Goal: Check status: Check status

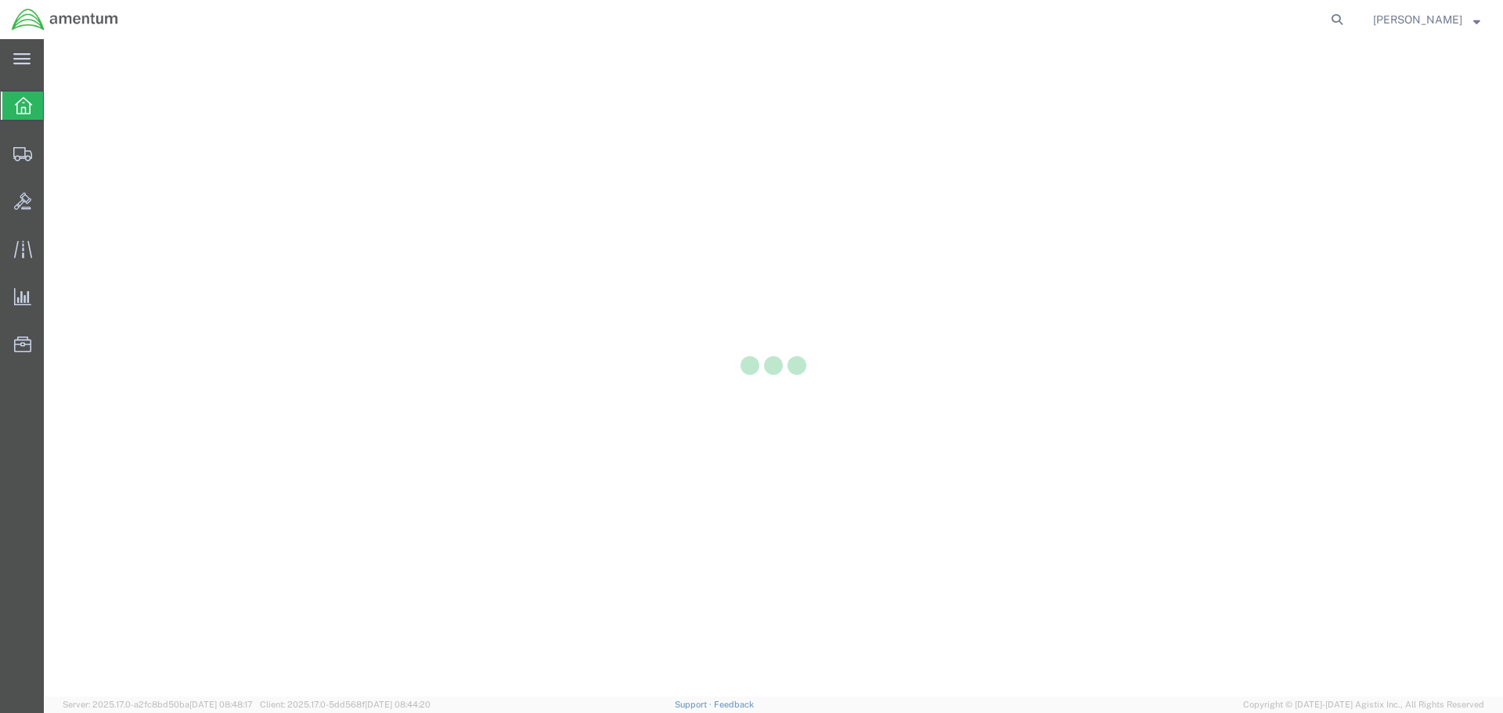
click at [1144, 282] on div at bounding box center [773, 368] width 1459 height 658
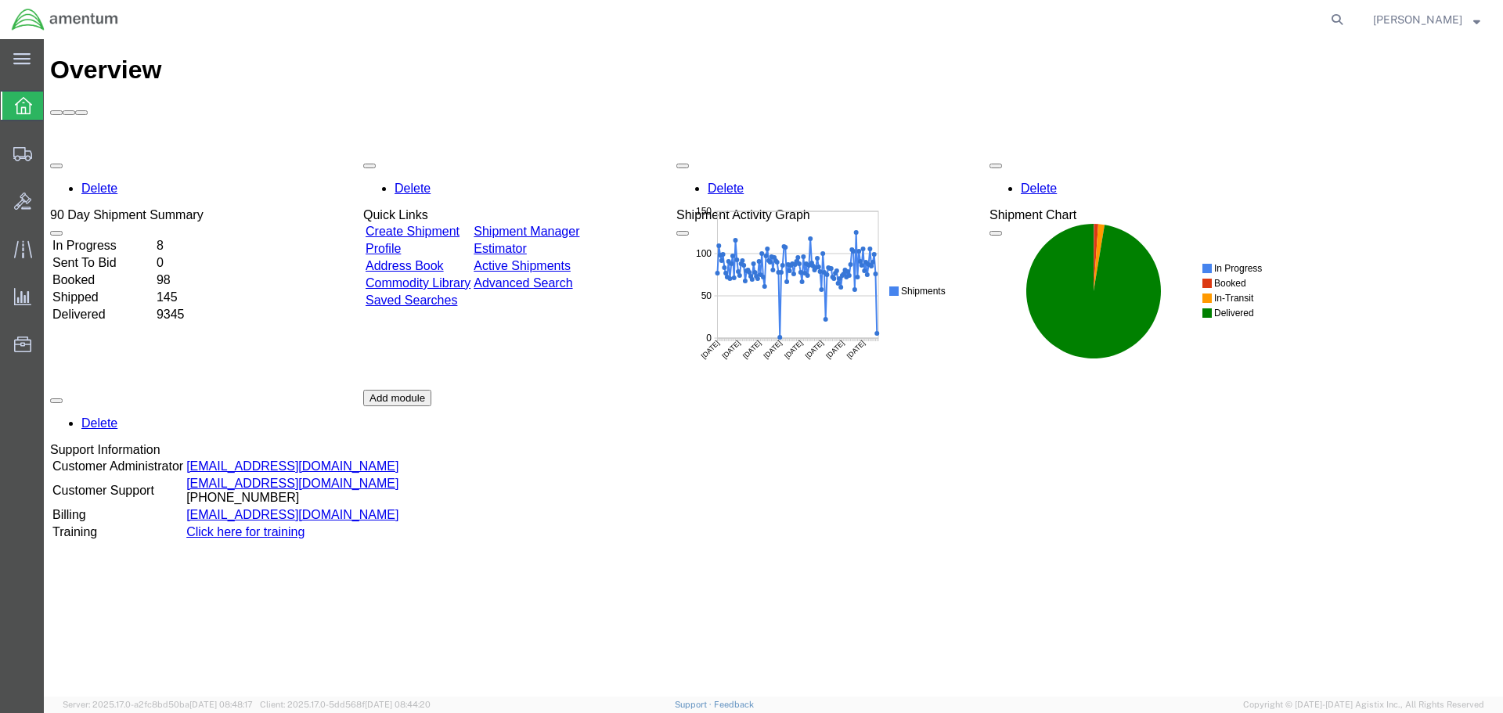
click at [1348, 22] on icon at bounding box center [1337, 20] width 22 height 22
paste input "56468276"
type input "56468276"
click at [1348, 20] on icon at bounding box center [1337, 20] width 22 height 22
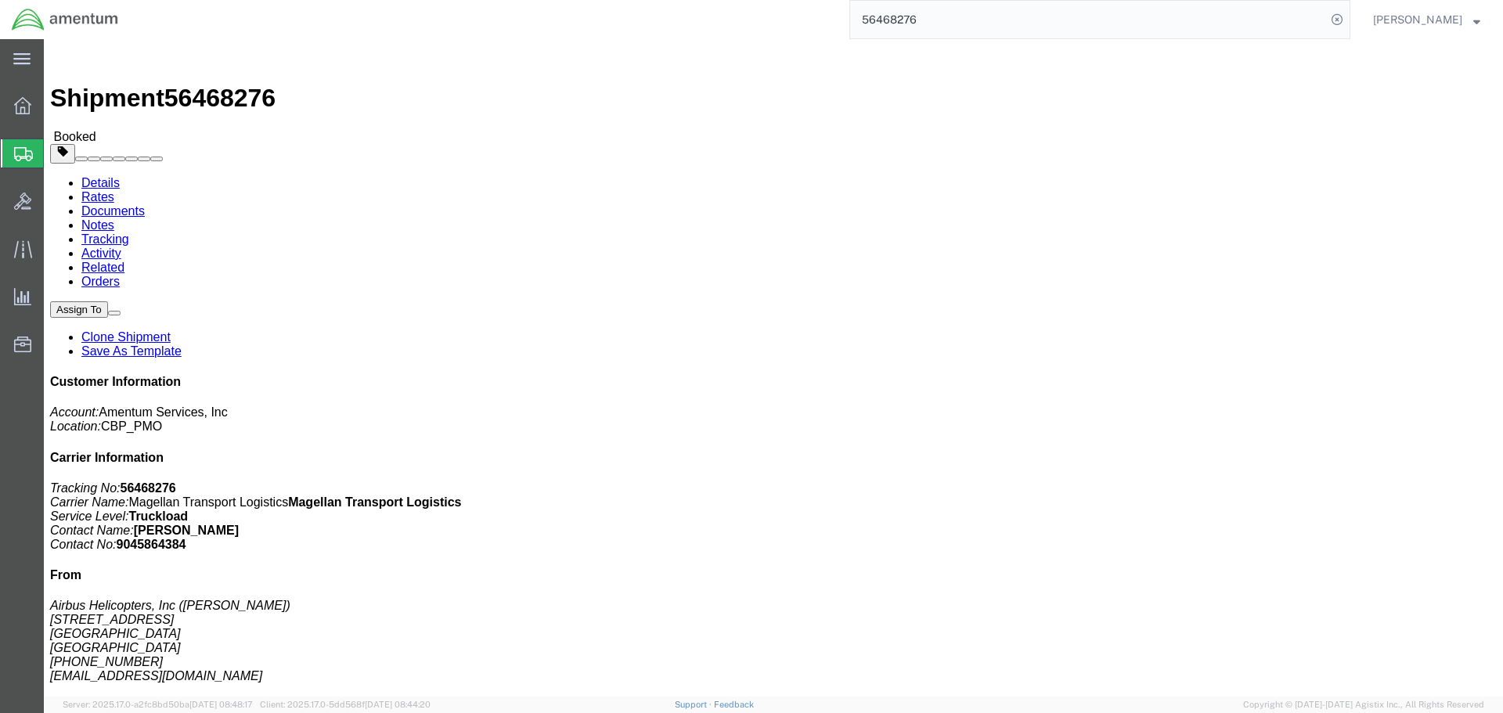
click link "Tracking"
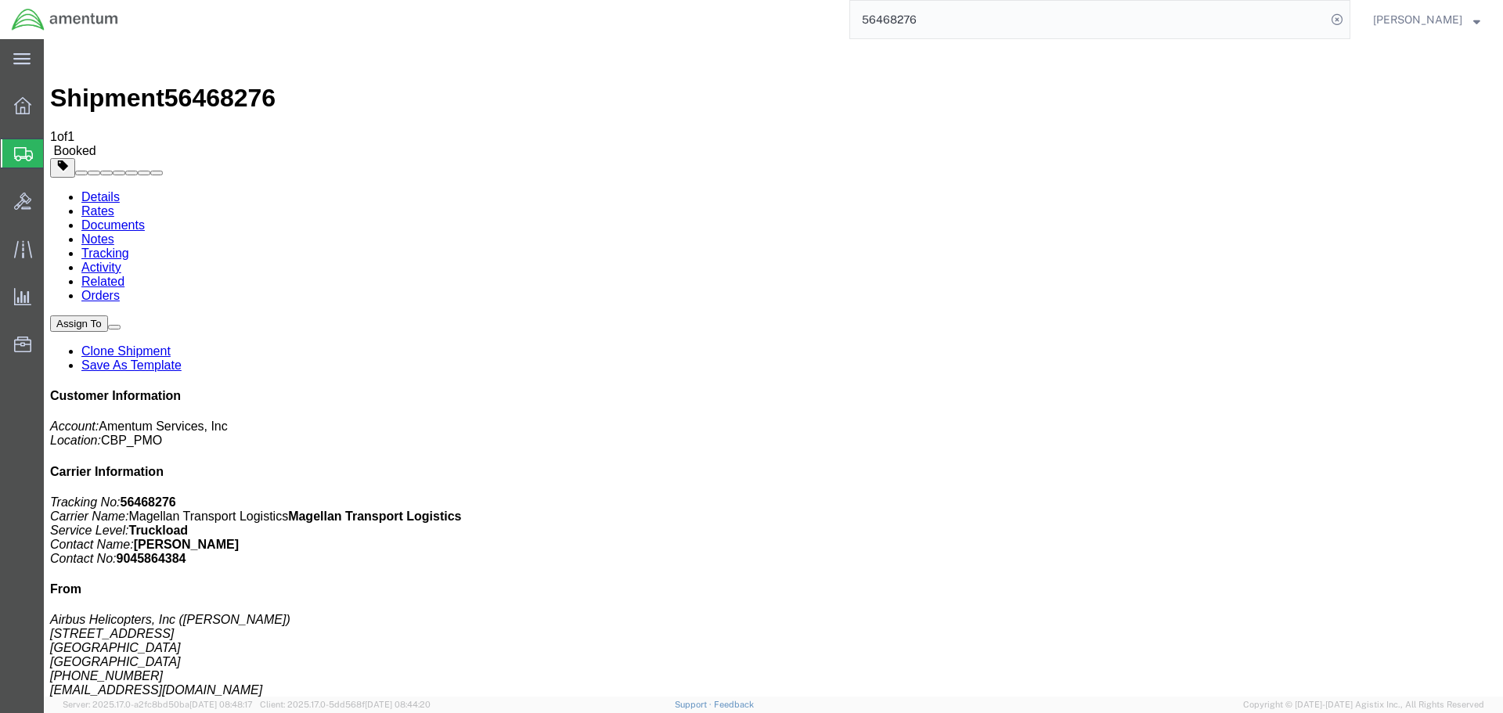
click at [98, 190] on link "Details" at bounding box center [100, 196] width 38 height 13
